Goal: Task Accomplishment & Management: Complete application form

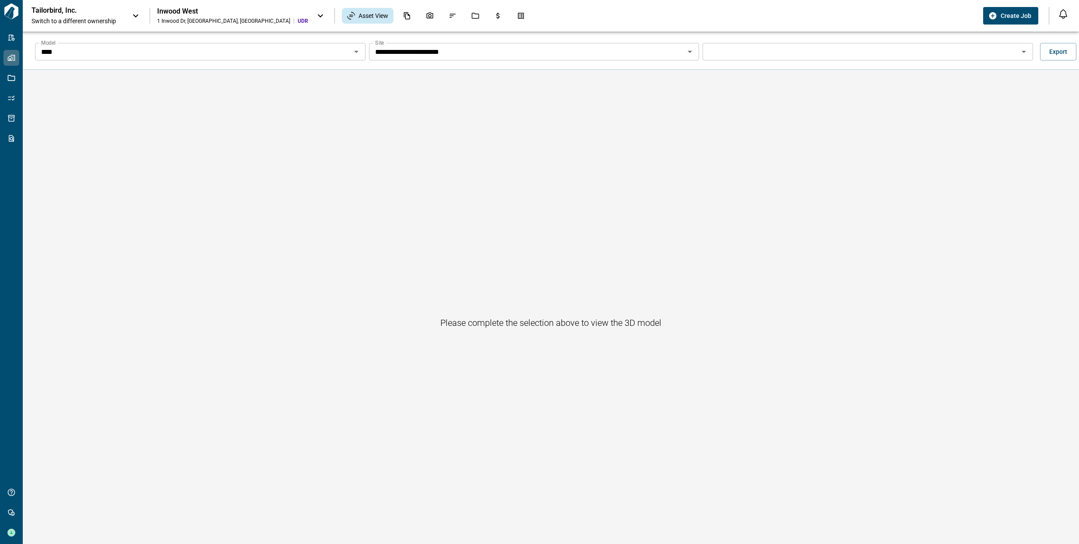
click at [99, 15] on div "Tailorbird, Inc. Switch to a different ownership" at bounding box center [78, 15] width 92 height 19
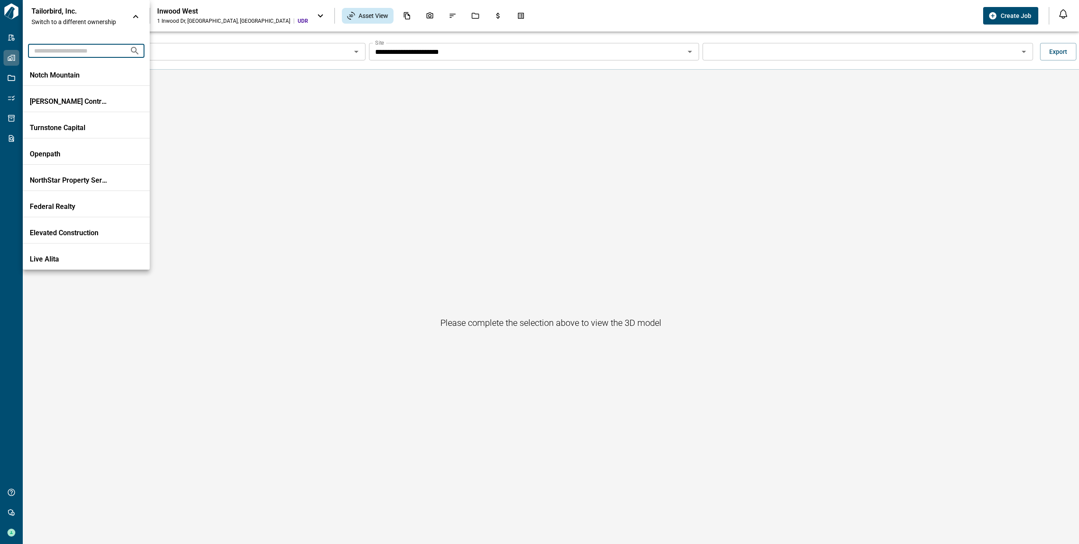
click at [103, 50] on input "text" at bounding box center [75, 50] width 95 height 16
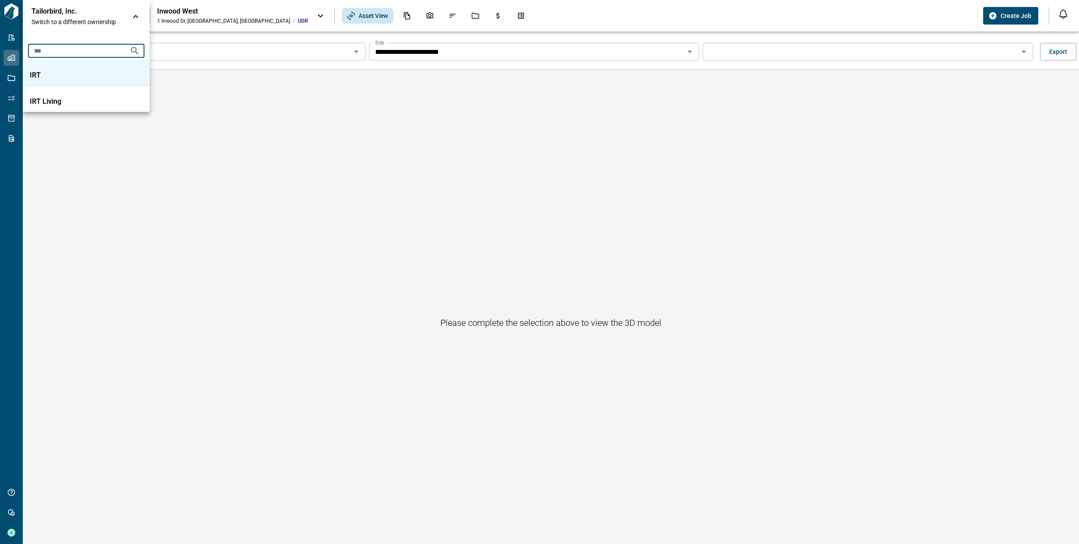
type input "***"
click at [100, 70] on li "IRT" at bounding box center [86, 73] width 127 height 26
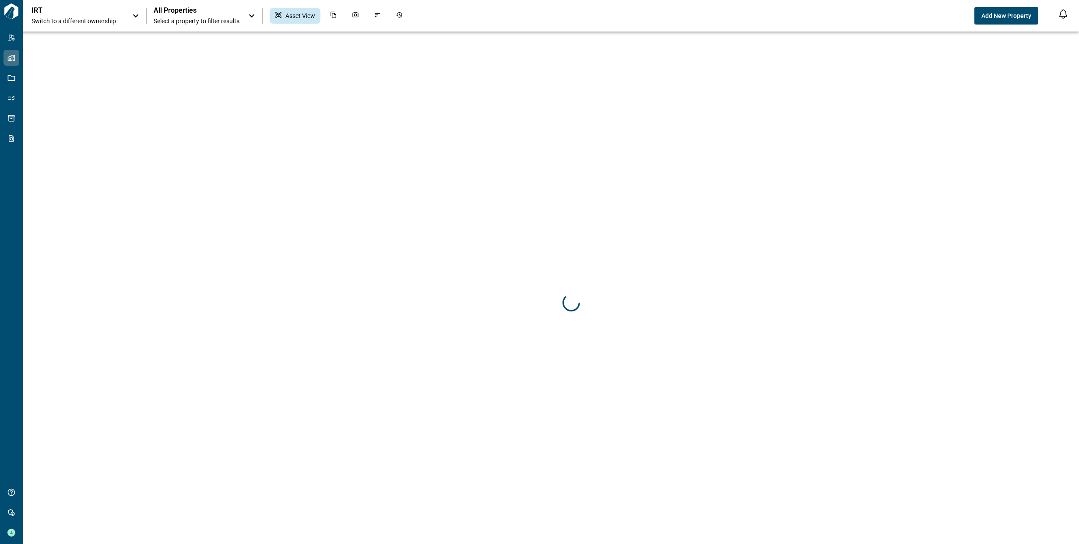
click at [222, 16] on div "All Properties Select a property to filter results" at bounding box center [197, 15] width 86 height 19
click at [236, 14] on div "Inwood West 1 Inwood Dr , Woburn , MA UDR" at bounding box center [242, 16] width 186 height 32
click at [194, 13] on span "All Properties" at bounding box center [197, 10] width 86 height 9
drag, startPoint x: 330, startPoint y: 85, endPoint x: 259, endPoint y: 48, distance: 79.9
click at [330, 84] on div at bounding box center [539, 272] width 1079 height 544
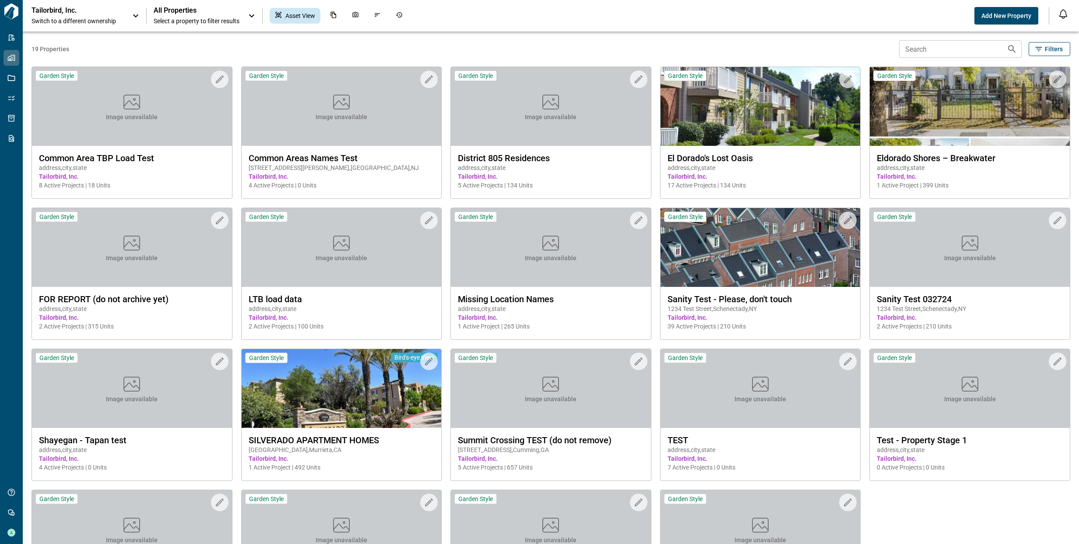
click at [174, 15] on div "All Properties Select a property to filter results" at bounding box center [197, 15] width 86 height 19
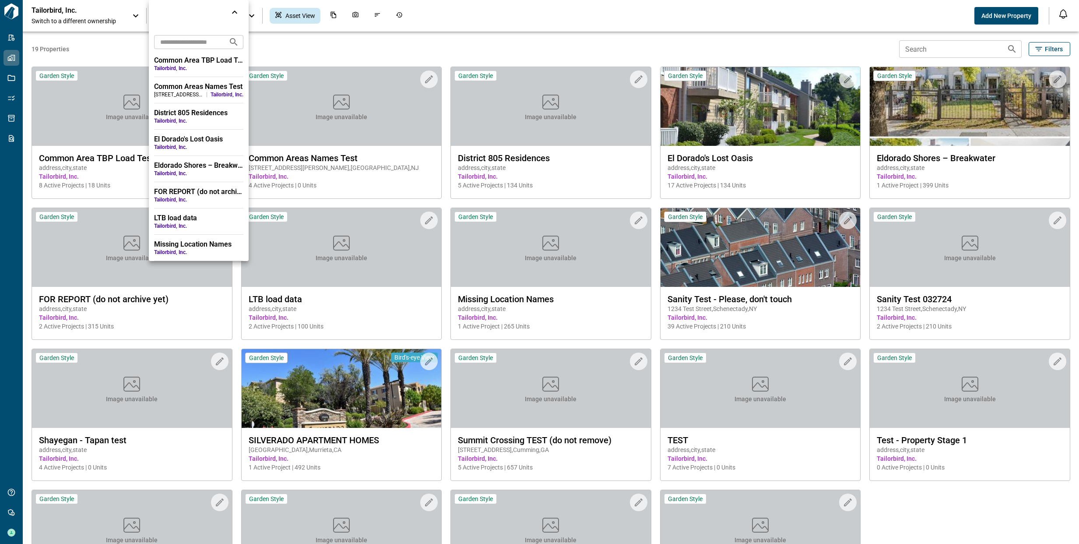
click at [109, 17] on div at bounding box center [539, 272] width 1079 height 544
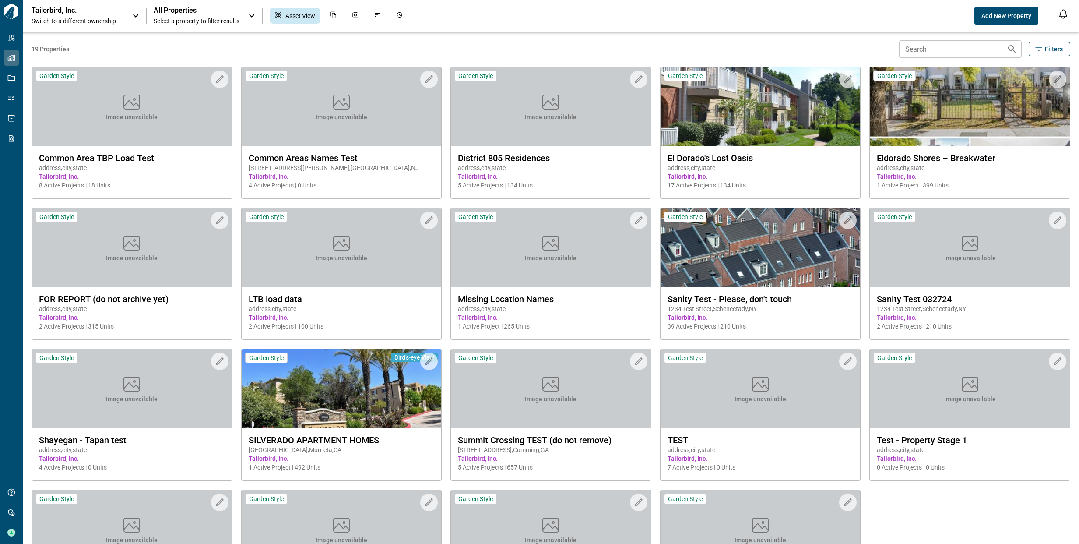
click at [124, 18] on div "Tailorbird, Inc. Switch to a different ownership" at bounding box center [86, 15] width 109 height 19
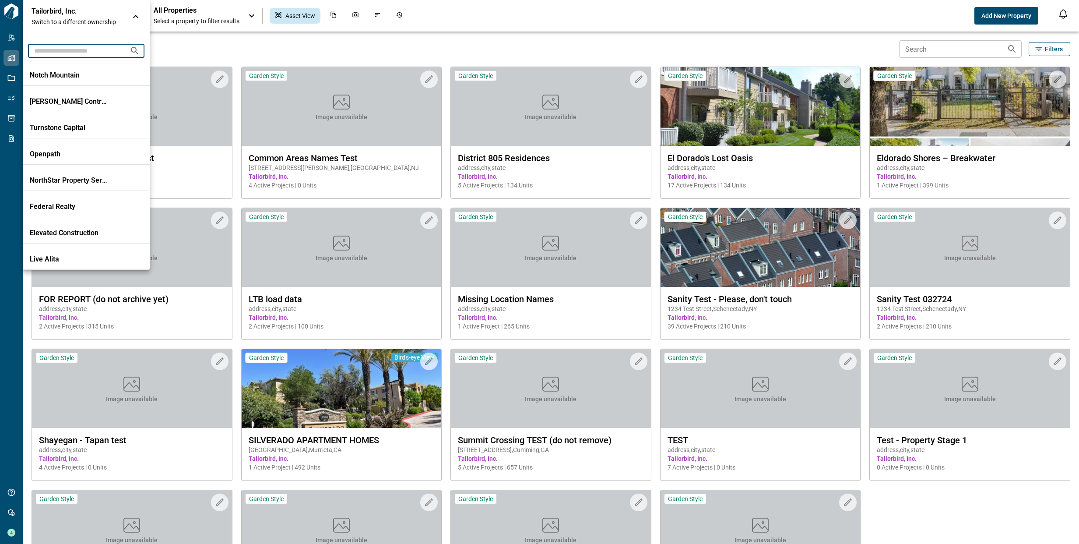
click at [110, 48] on input "text" at bounding box center [75, 50] width 95 height 16
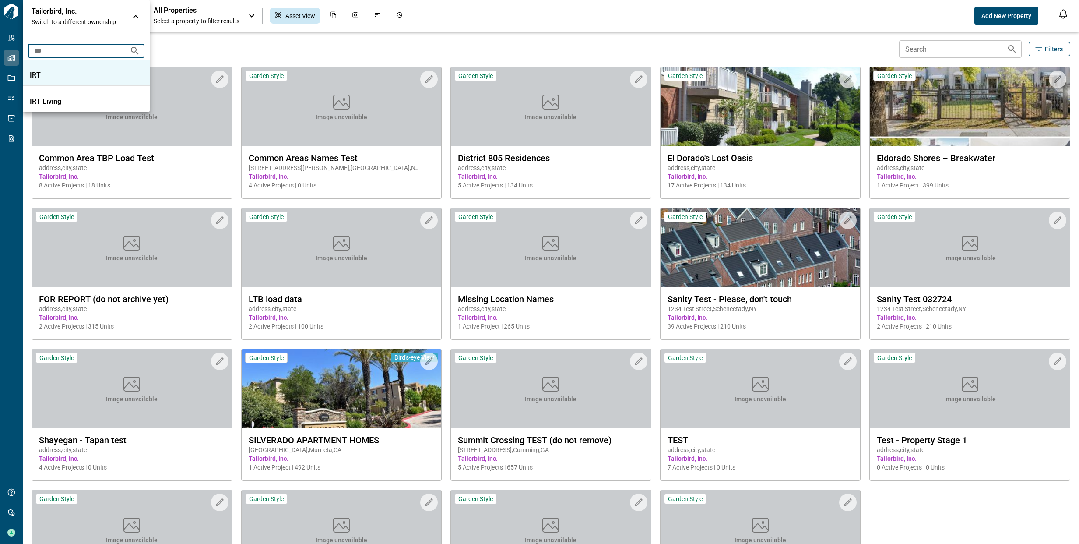
type input "***"
click at [105, 76] on p "IRT" at bounding box center [69, 75] width 79 height 9
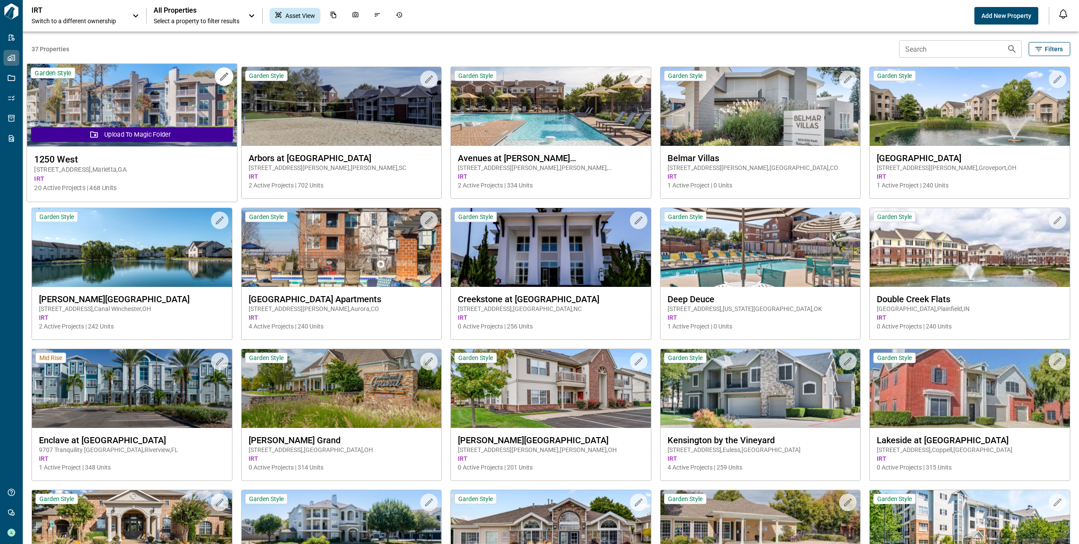
click at [116, 95] on img at bounding box center [132, 105] width 210 height 83
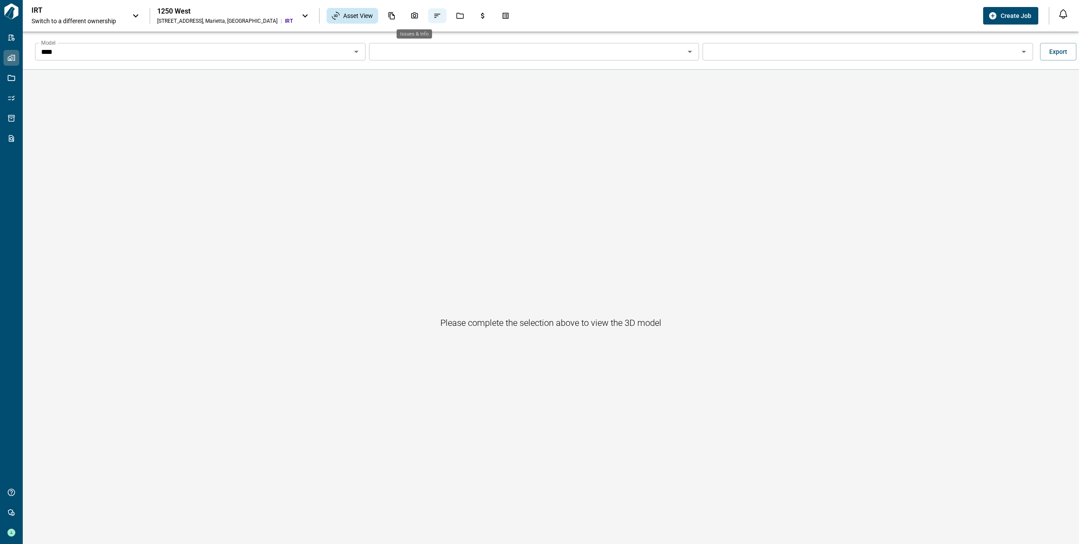
click at [433, 17] on icon "Issues & Info" at bounding box center [437, 16] width 8 height 8
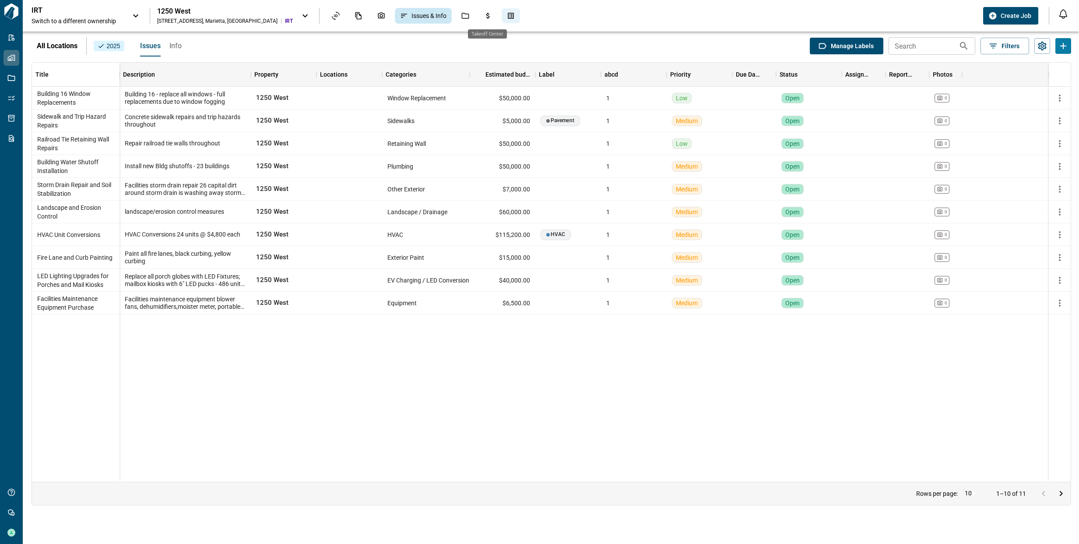
click at [508, 14] on icon "Takeoff Center" at bounding box center [511, 16] width 6 height 6
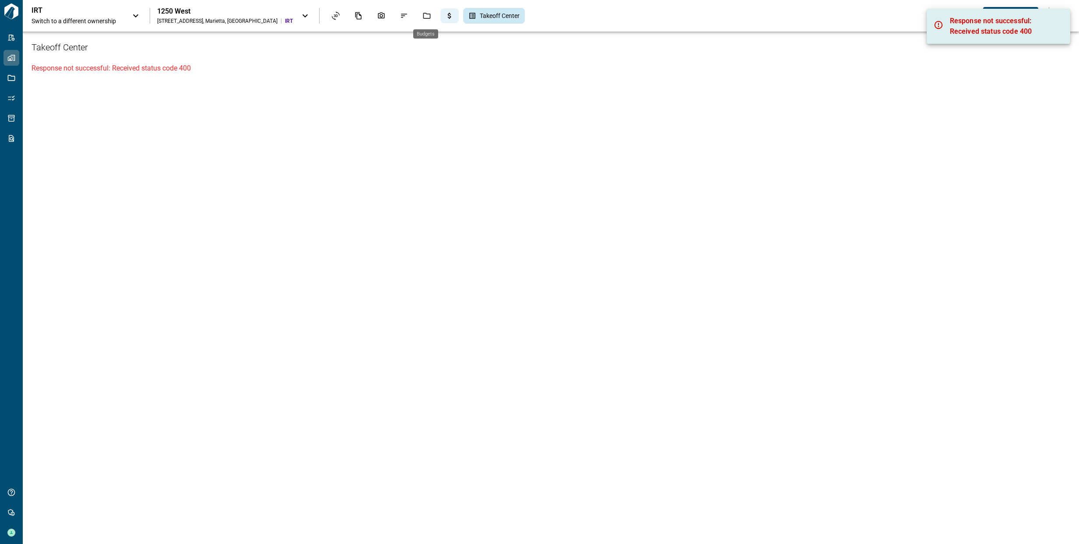
click at [440, 16] on div "Budgets" at bounding box center [449, 15] width 18 height 15
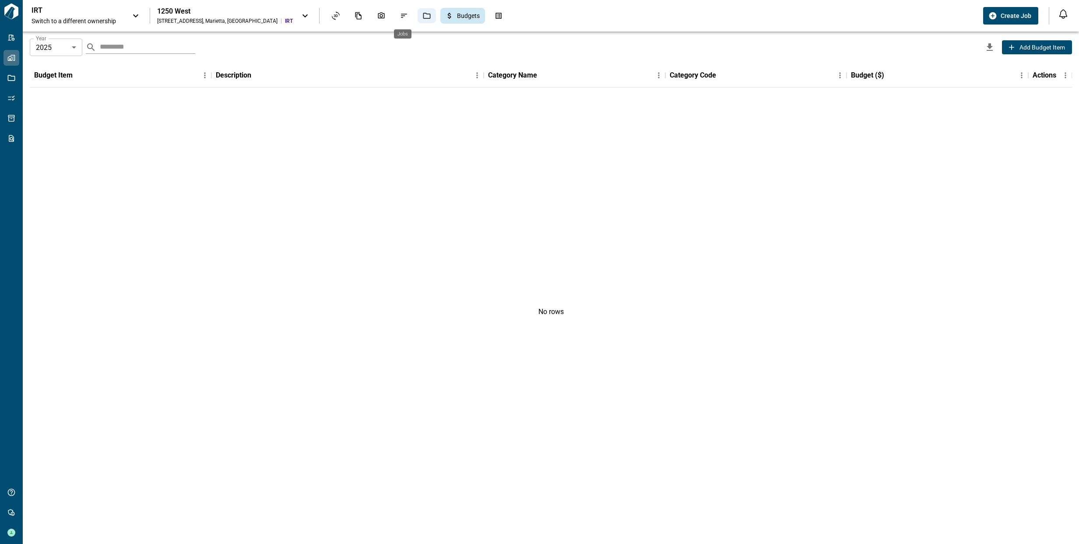
click at [423, 18] on icon "Jobs" at bounding box center [426, 16] width 7 height 6
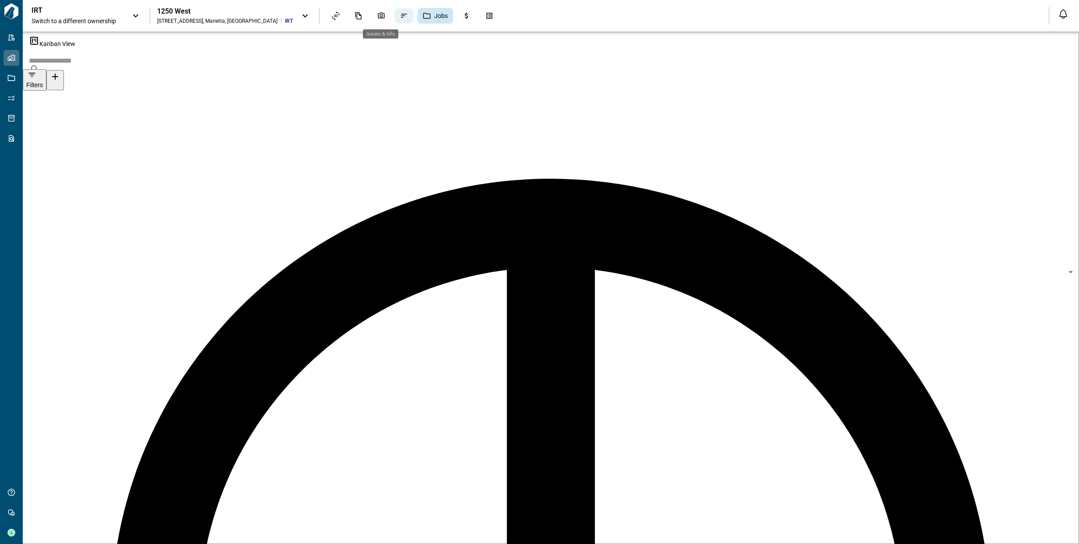
click at [400, 12] on icon "Issues & Info" at bounding box center [404, 16] width 8 height 8
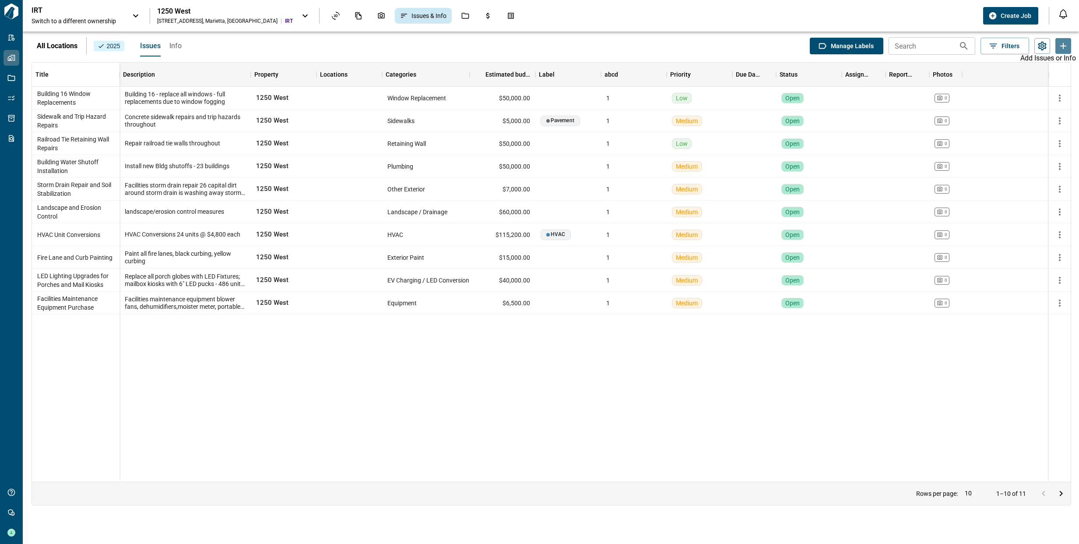
click at [1066, 47] on icon "Add Issues or Info" at bounding box center [1063, 46] width 11 height 11
drag, startPoint x: 1066, startPoint y: 14, endPoint x: 1075, endPoint y: 103, distance: 89.4
click at [44, 543] on icon "button" at bounding box center [39, 550] width 11 height 11
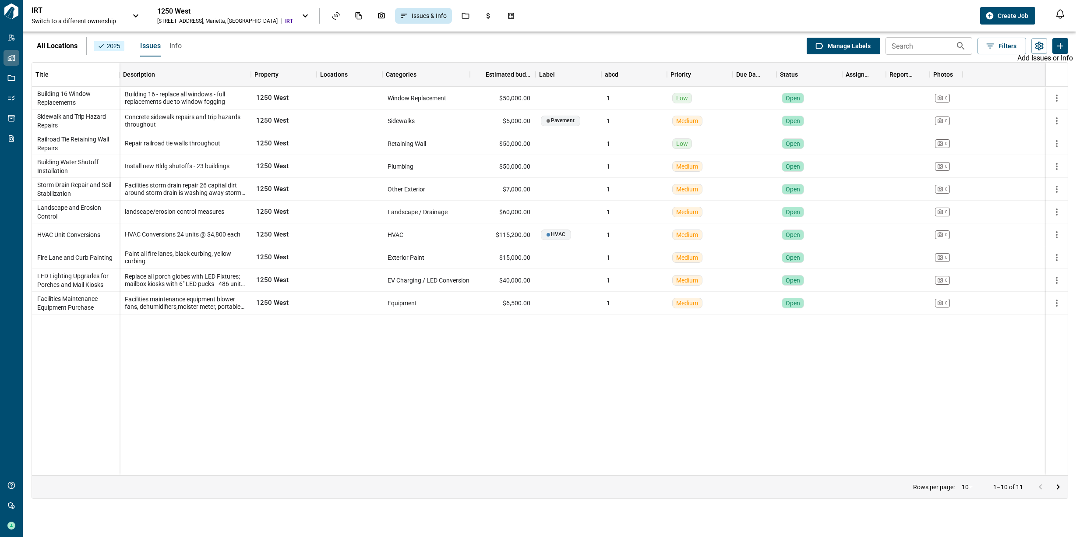
click at [1065, 48] on icon "Add Issues or Info" at bounding box center [1060, 46] width 11 height 11
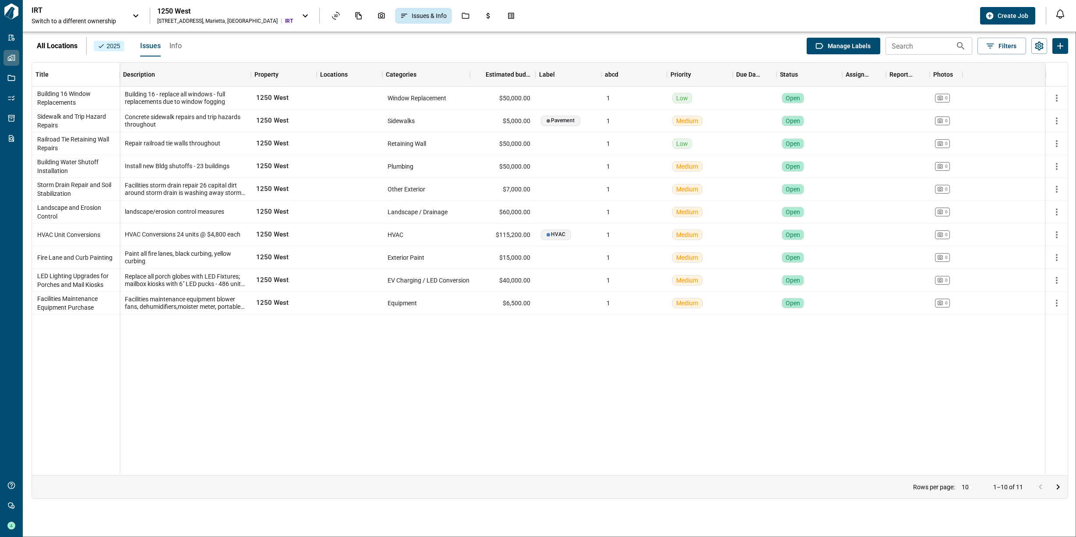
type input "*********"
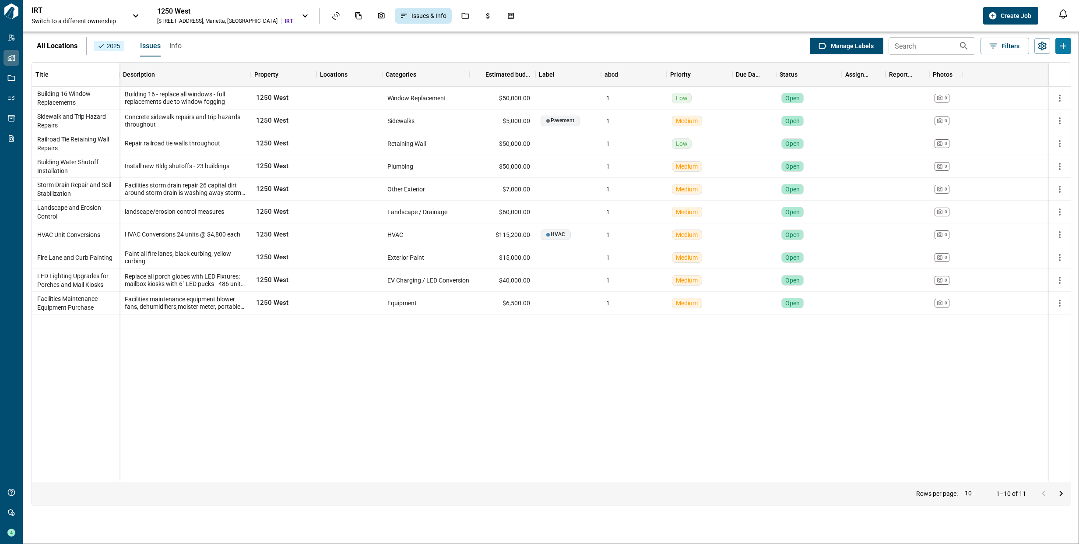
click at [676, 120] on div at bounding box center [539, 272] width 1079 height 544
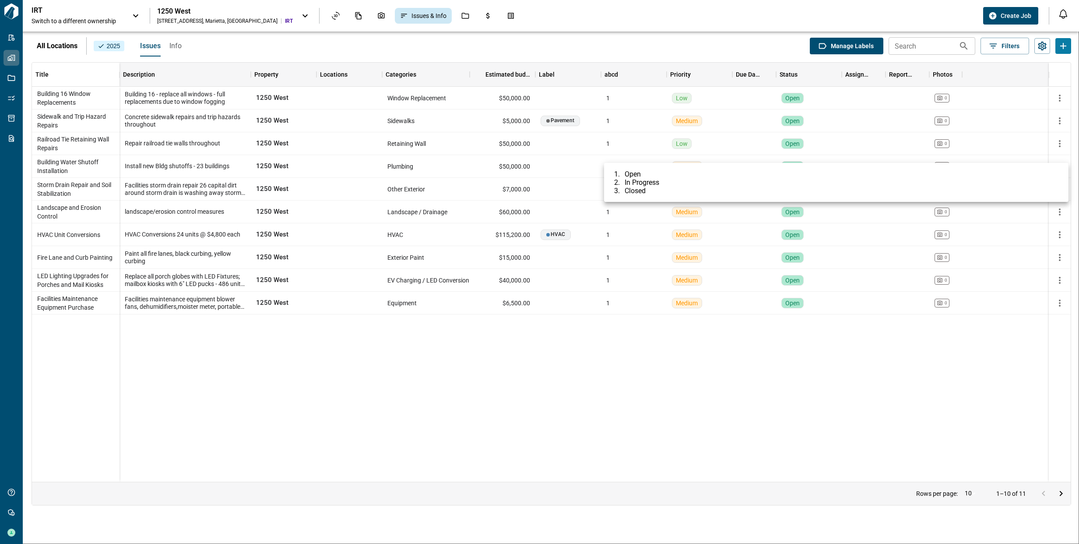
click at [660, 152] on div at bounding box center [539, 272] width 1079 height 544
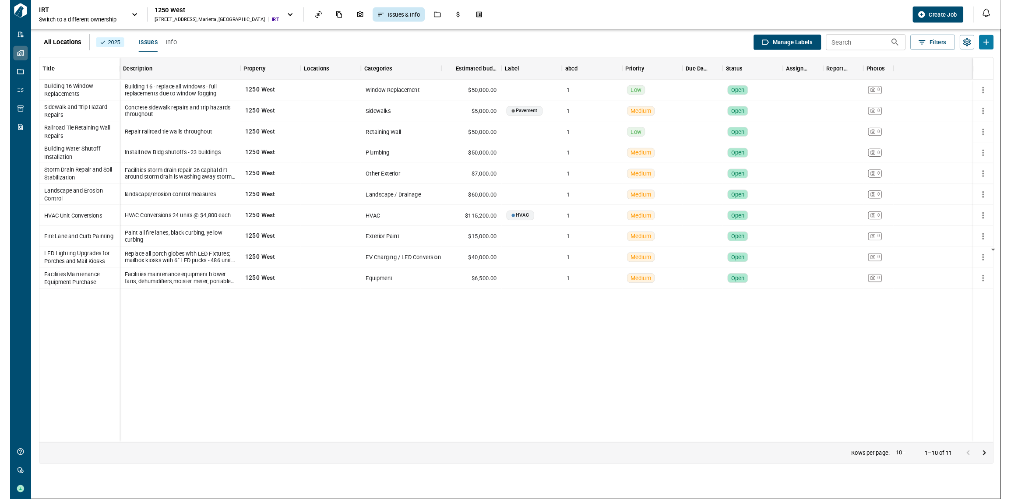
scroll to position [0, 0]
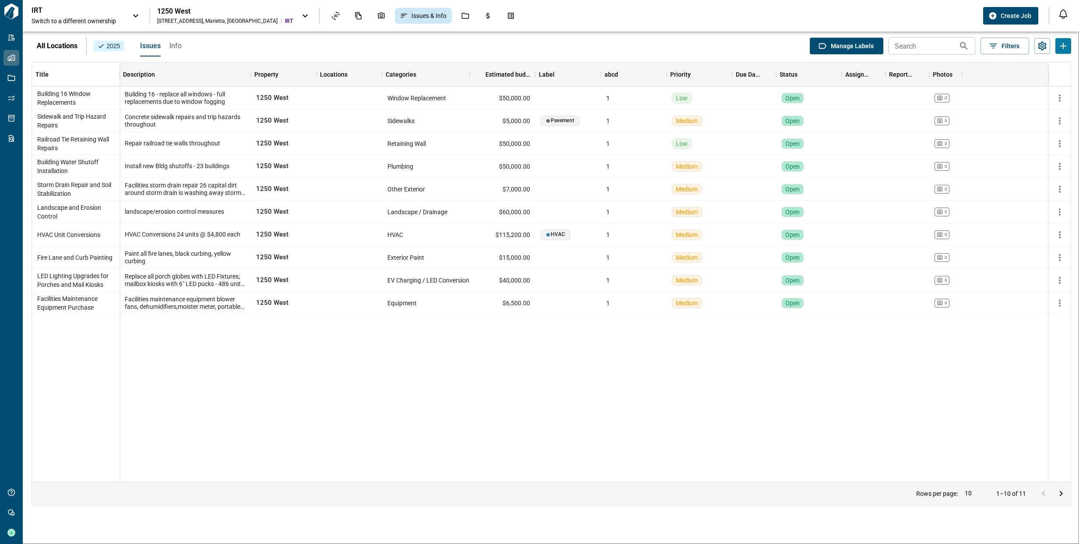
click at [44, 543] on icon "button" at bounding box center [39, 550] width 11 height 11
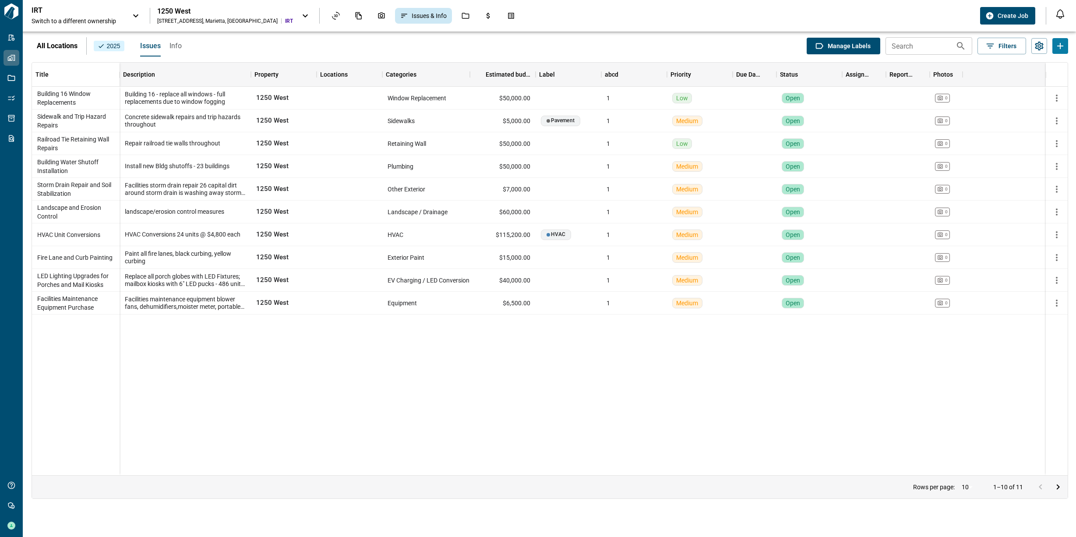
click at [23, 414] on div "All Locations 2025 Issues Info Manage Labels Search Search Filters Title Descri…" at bounding box center [550, 284] width 1054 height 505
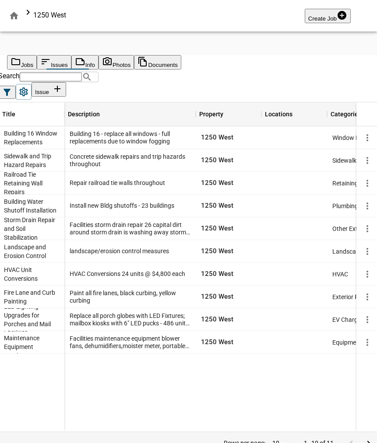
click at [54, 92] on icon "add" at bounding box center [57, 89] width 6 height 6
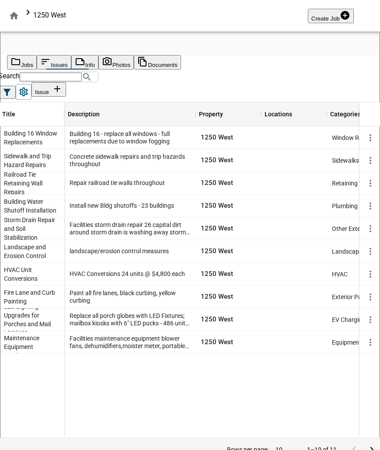
click at [44, 452] on icon "button" at bounding box center [39, 457] width 11 height 11
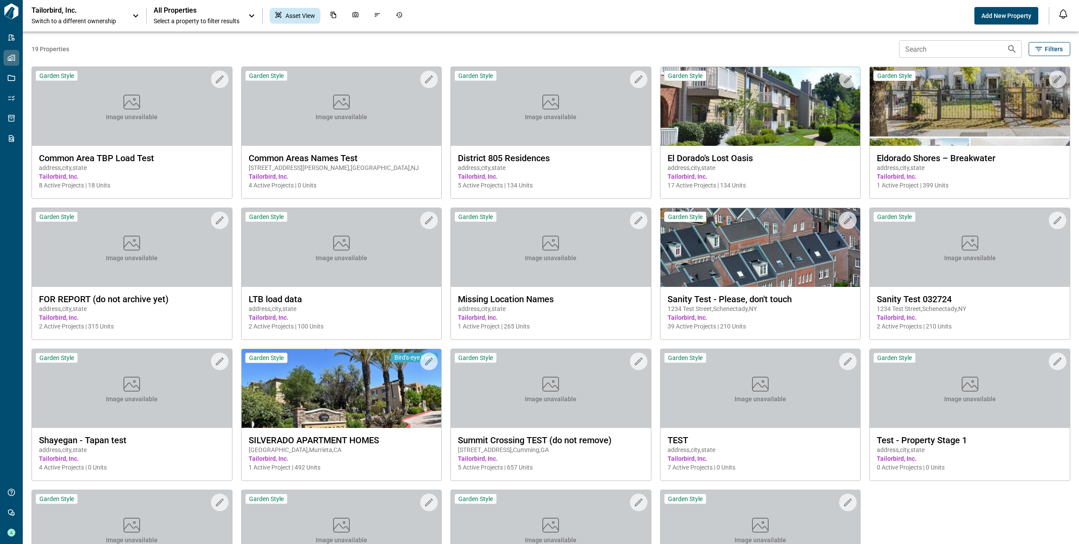
click at [134, 17] on icon at bounding box center [135, 16] width 11 height 11
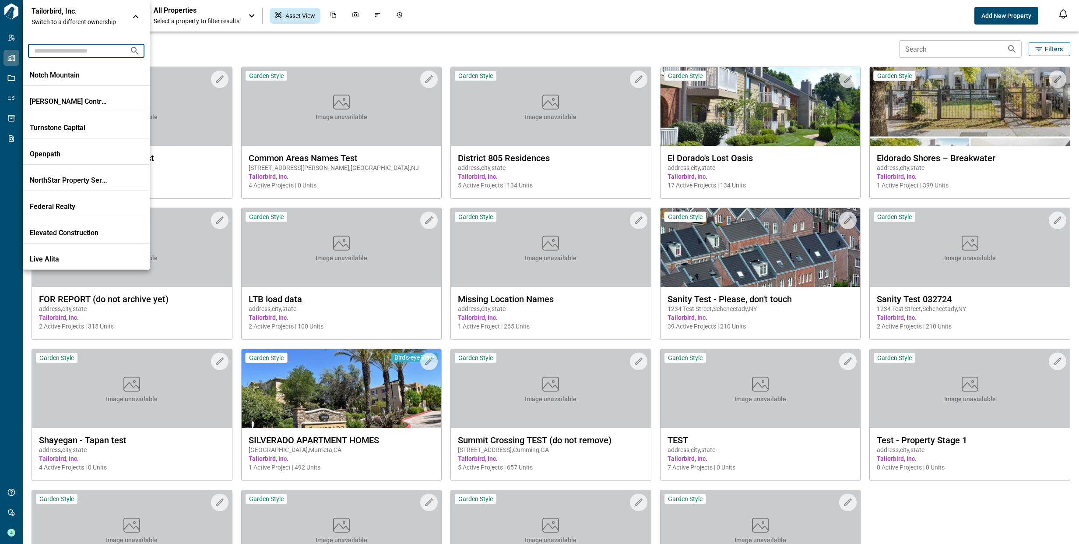
click at [97, 51] on input "text" at bounding box center [75, 50] width 95 height 16
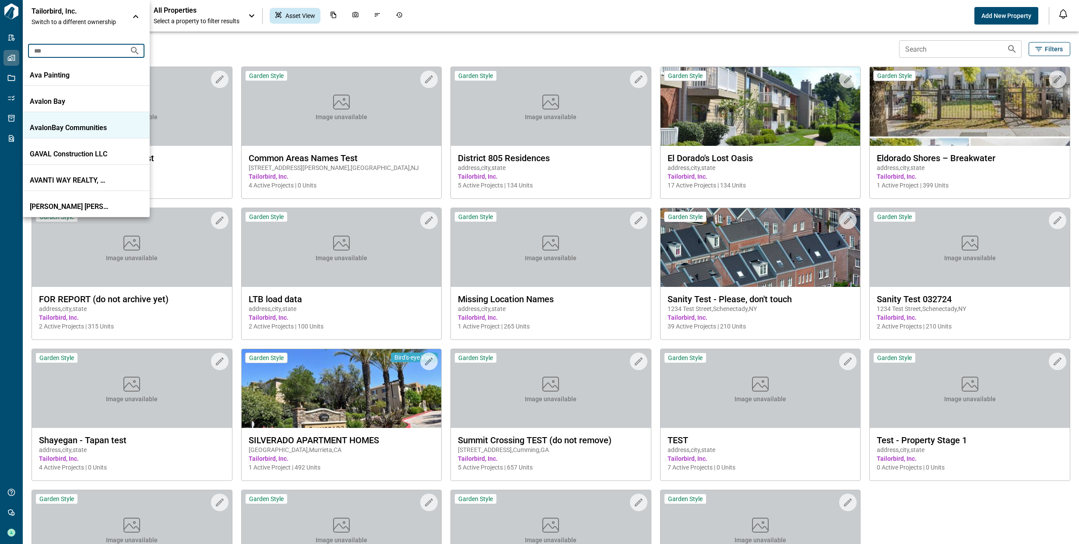
type input "***"
click at [90, 120] on li "AvalonBay Communities" at bounding box center [86, 125] width 127 height 26
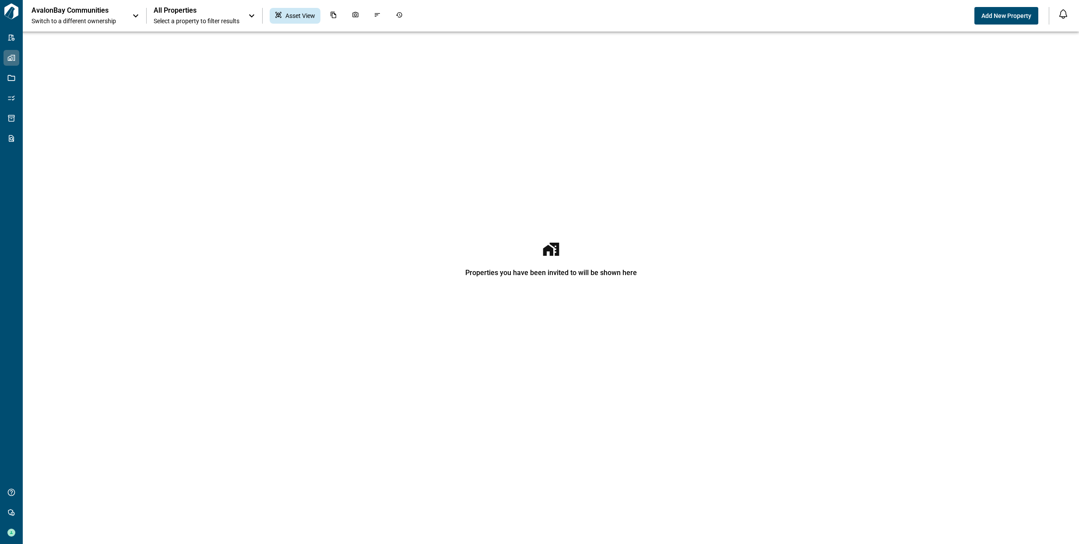
click at [177, 20] on span "Select a property to filter results" at bounding box center [197, 21] width 86 height 9
click at [231, 11] on div at bounding box center [199, 12] width 100 height 25
click at [438, 152] on div "Properties you have been invited to will be shown here" at bounding box center [551, 288] width 1039 height 512
click at [107, 14] on p "AvalonBay Communities" at bounding box center [71, 10] width 79 height 9
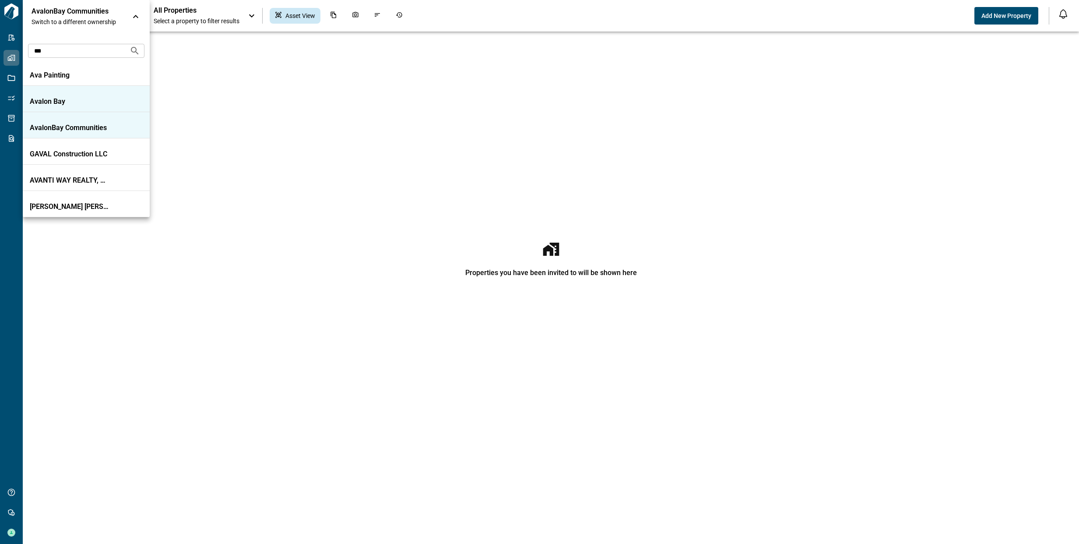
drag, startPoint x: 68, startPoint y: 105, endPoint x: 80, endPoint y: 104, distance: 11.9
click at [69, 104] on p "Avalon Bay" at bounding box center [69, 101] width 79 height 9
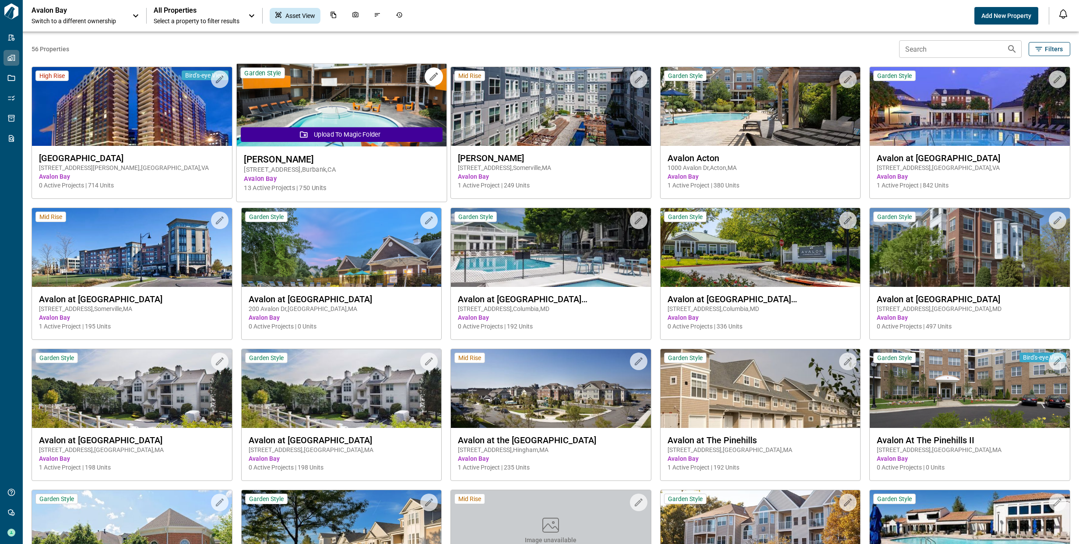
click at [362, 96] on img at bounding box center [341, 105] width 210 height 83
